Goal: Information Seeking & Learning: Understand process/instructions

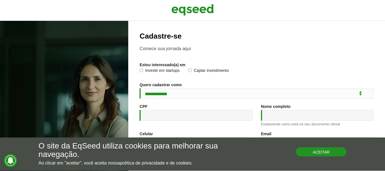
click at [309, 154] on button "Aceitar" at bounding box center [321, 151] width 51 height 9
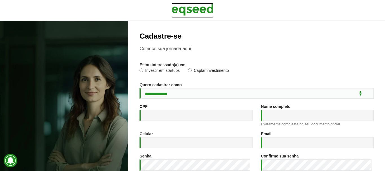
click at [183, 6] on img at bounding box center [192, 10] width 42 height 14
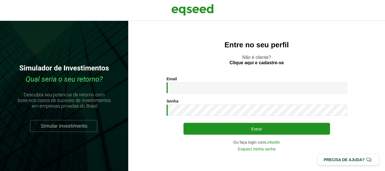
click at [177, 63] on p "Não é cliente? Clique aqui e cadastre-se" at bounding box center [256, 60] width 234 height 11
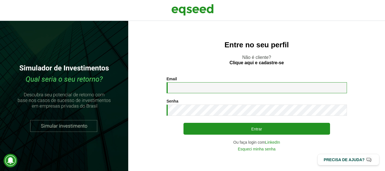
click at [184, 85] on input "Email *" at bounding box center [256, 87] width 180 height 11
type input "**********"
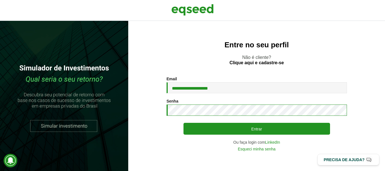
click at [183, 123] on button "Entrar" at bounding box center [256, 129] width 146 height 12
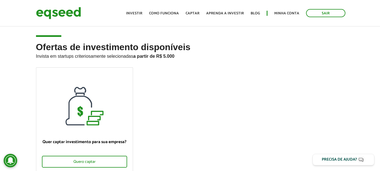
click at [143, 10] on ul "Início Investir Como funciona Captar Aprenda a investir Blog Minha conta Sair" at bounding box center [235, 13] width 225 height 8
click at [143, 13] on link "Investir" at bounding box center [134, 14] width 16 height 4
click at [135, 12] on link "Investir" at bounding box center [134, 14] width 16 height 4
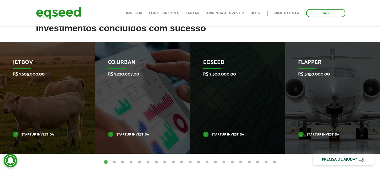
scroll to position [246, 0]
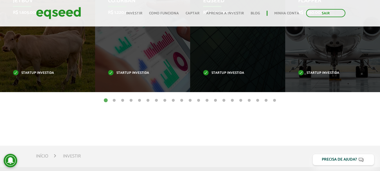
click at [115, 101] on button "2" at bounding box center [115, 101] width 6 height 6
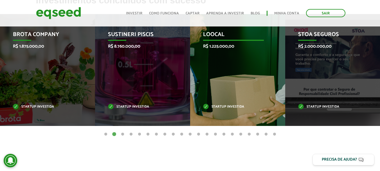
scroll to position [162, 0]
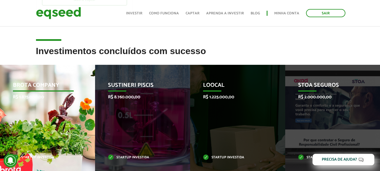
click at [68, 103] on div "Brota Company R$ 1.875.000,00 Startup investida" at bounding box center [43, 121] width 87 height 112
click at [46, 87] on p "Brota Company" at bounding box center [43, 87] width 61 height 10
click at [39, 87] on p "Brota Company" at bounding box center [43, 87] width 61 height 10
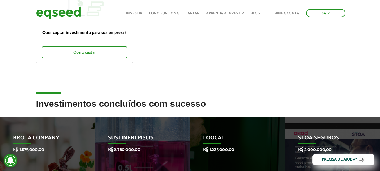
scroll to position [106, 0]
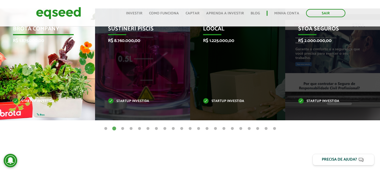
click at [72, 85] on div "Brota Company R$ 1.875.000,00 Startup investida" at bounding box center [43, 64] width 87 height 112
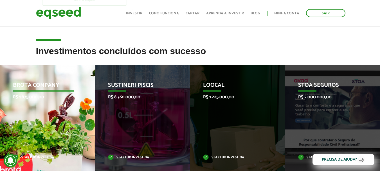
click at [48, 92] on p "Brota Company" at bounding box center [43, 87] width 61 height 10
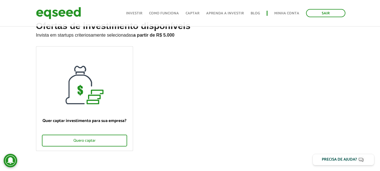
scroll to position [0, 0]
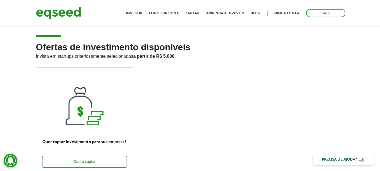
click at [135, 9] on ul "Início Investir Como funciona Captar Aprenda a investir Blog Minha conta Sair" at bounding box center [235, 13] width 225 height 8
click at [135, 13] on link "Investir" at bounding box center [134, 14] width 16 height 4
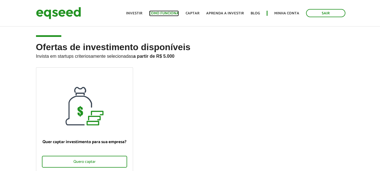
click at [175, 12] on link "Como funciona" at bounding box center [164, 14] width 30 height 4
